Goal: Information Seeking & Learning: Find specific page/section

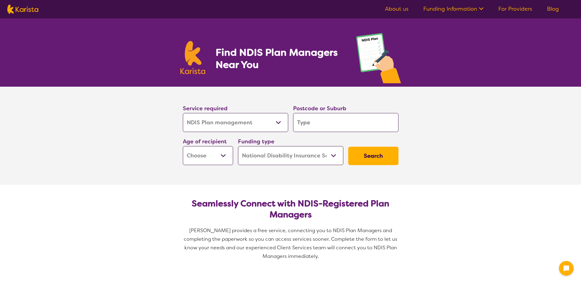
select select "NDIS Plan management"
select select "NDIS"
select select "NDIS Plan management"
select select "NDIS"
type input "2"
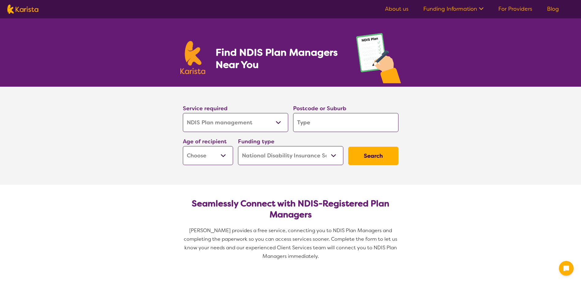
type input "2"
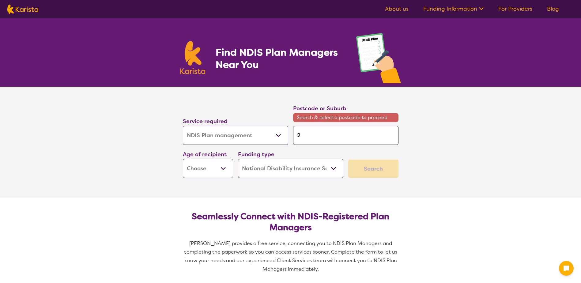
type input "27"
type input "279"
type input "2795"
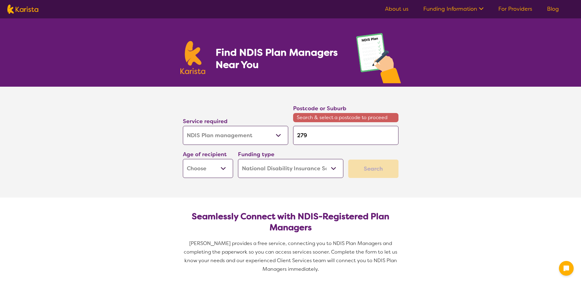
type input "2795"
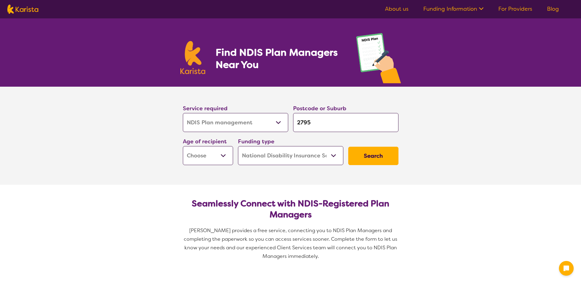
type input "2795"
click at [348, 147] on button "Search" at bounding box center [373, 156] width 50 height 18
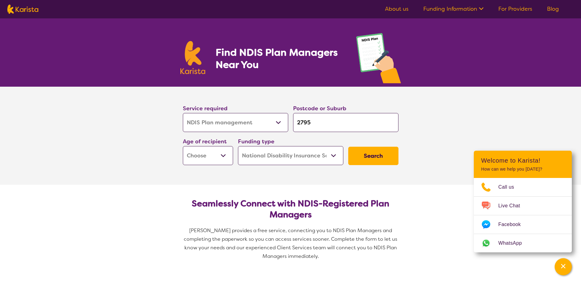
click at [220, 155] on select "Early Childhood - 0 to 9 Child - 10 to 11 Adolescent - 12 to 17 Adult - 18 to 6…" at bounding box center [208, 155] width 50 height 19
select select "AS"
click at [183, 146] on select "Early Childhood - 0 to 9 Child - 10 to 11 Adolescent - 12 to 17 Adult - 18 to 6…" at bounding box center [208, 155] width 50 height 19
select select "AS"
click at [226, 155] on select "Early Childhood - 0 to 9 Child - 10 to 11 Adolescent - 12 to 17 Adult - 18 to 6…" at bounding box center [208, 155] width 50 height 19
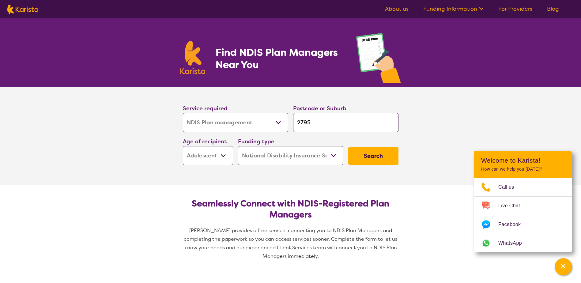
select select
click at [183, 146] on select "Early Childhood - 0 to 9 Child - 10 to 11 Adolescent - 12 to 17 Adult - 18 to 6…" at bounding box center [208, 155] width 50 height 19
select select
click at [371, 153] on button "Search" at bounding box center [373, 156] width 50 height 18
click at [389, 156] on button "Search" at bounding box center [373, 156] width 50 height 18
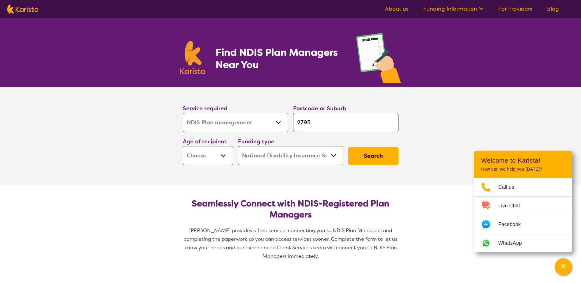
click at [208, 158] on select "Early Childhood - 0 to 9 Child - 10 to 11 Adolescent - 12 to 17 Adult - 18 to 6…" at bounding box center [208, 155] width 50 height 19
select select "AD"
click at [183, 146] on select "Early Childhood - 0 to 9 Child - 10 to 11 Adolescent - 12 to 17 Adult - 18 to 6…" at bounding box center [208, 155] width 50 height 19
select select "AD"
click at [373, 158] on button "Search" at bounding box center [373, 156] width 50 height 18
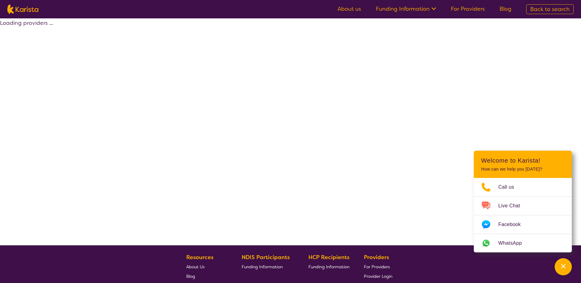
select select "by_score"
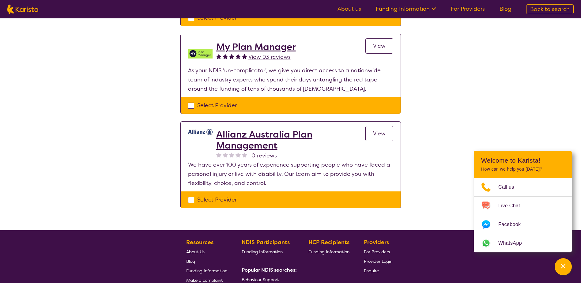
scroll to position [490, 0]
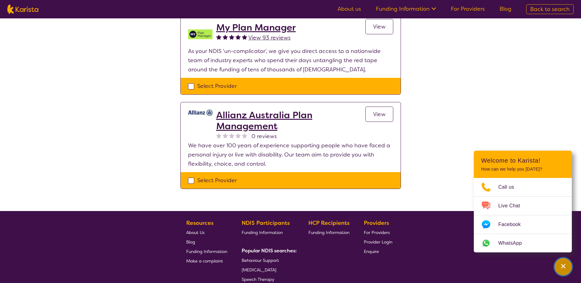
click at [567, 271] on div "Channel Menu" at bounding box center [563, 266] width 12 height 13
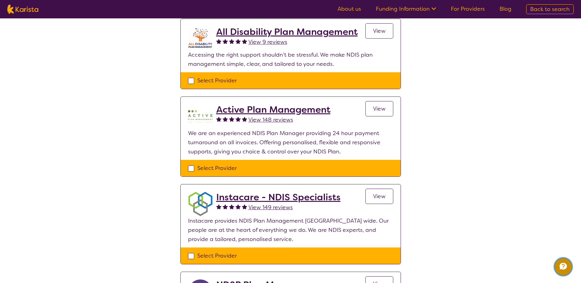
scroll to position [0, 0]
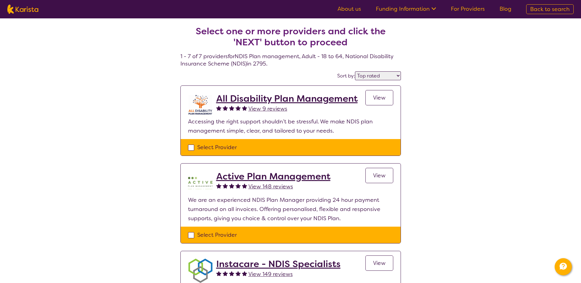
click at [408, 11] on link "Funding Information" at bounding box center [406, 8] width 60 height 7
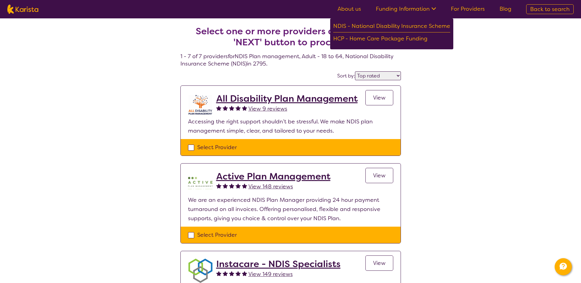
drag, startPoint x: 457, startPoint y: 141, endPoint x: 448, endPoint y: 141, distance: 9.2
click at [401, 8] on link "Funding Information" at bounding box center [406, 8] width 60 height 7
